Goal: Information Seeking & Learning: Learn about a topic

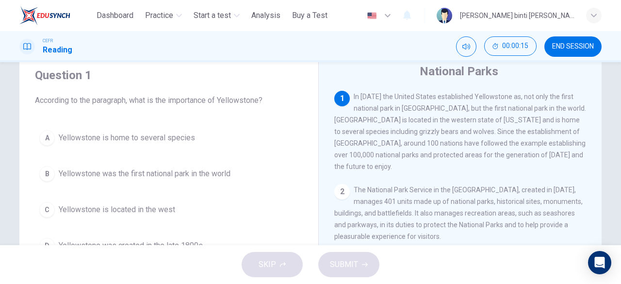
scroll to position [49, 0]
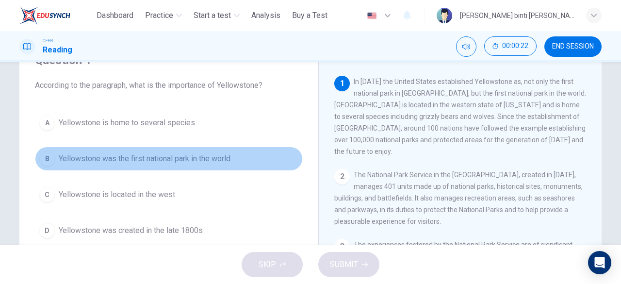
click at [216, 154] on span "Yellowstone was the first national park in the world" at bounding box center [145, 159] width 172 height 12
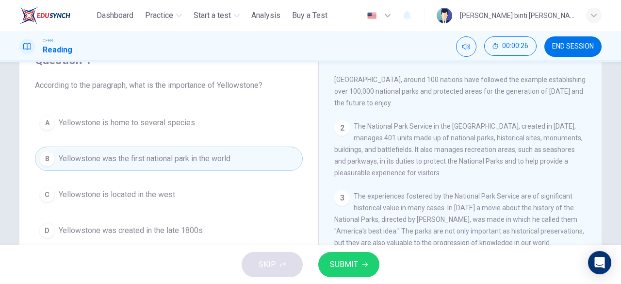
click at [183, 118] on span "Yellowstone is home to several species" at bounding box center [127, 123] width 136 height 12
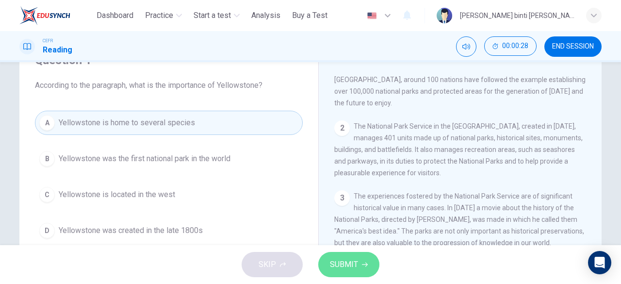
click at [364, 256] on button "SUBMIT" at bounding box center [348, 264] width 61 height 25
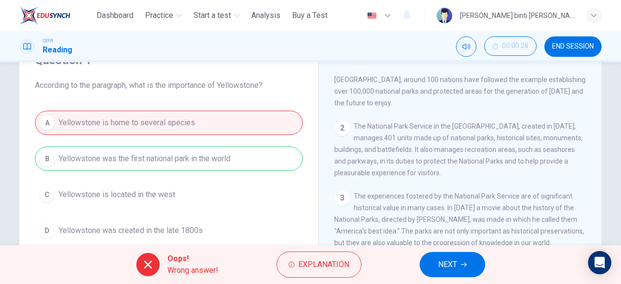
click at [428, 264] on button "NEXT" at bounding box center [452, 264] width 65 height 25
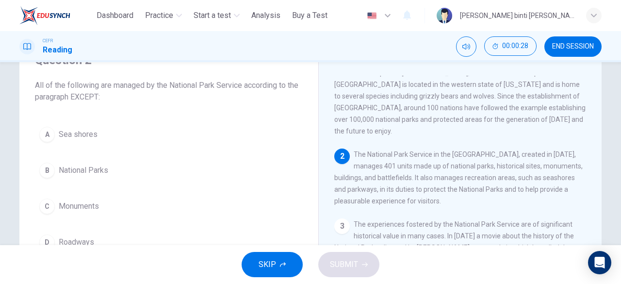
scroll to position [0, 0]
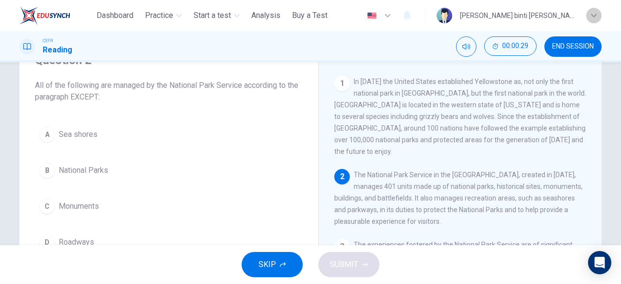
click at [590, 9] on div "button" at bounding box center [594, 16] width 16 height 16
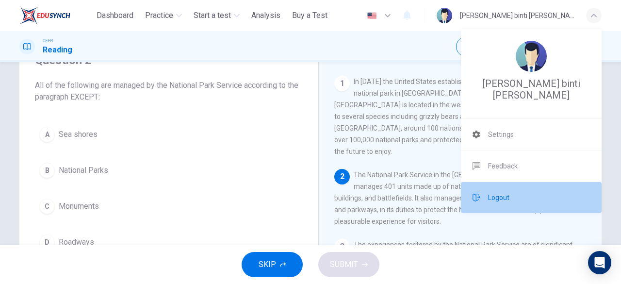
click at [484, 185] on li "Logout" at bounding box center [531, 197] width 141 height 31
